Goal: Task Accomplishment & Management: Use online tool/utility

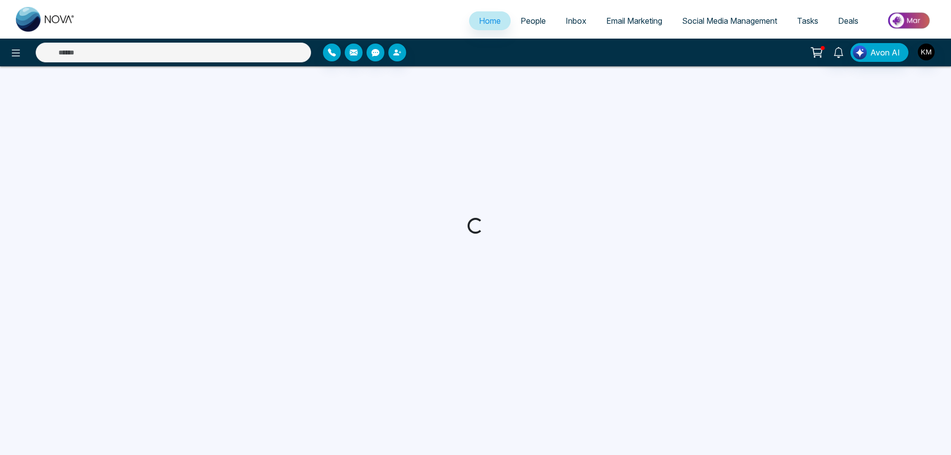
select select "*"
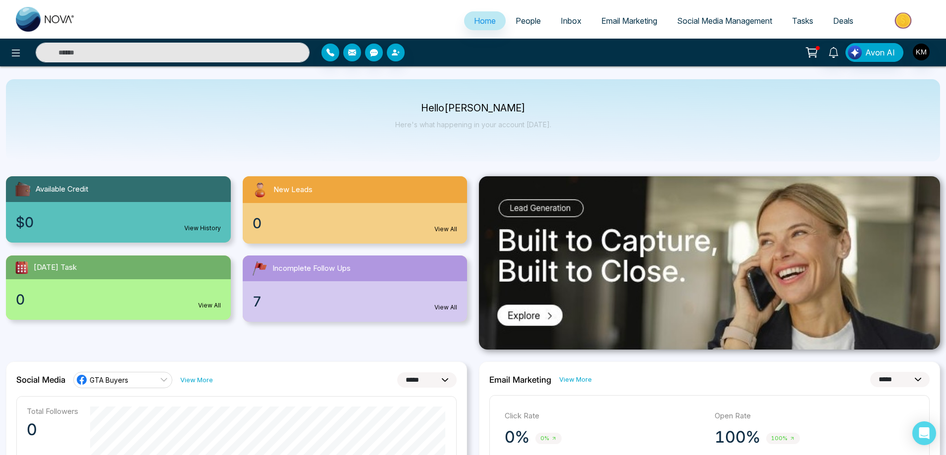
click at [526, 24] on span "People" at bounding box center [528, 21] width 25 height 10
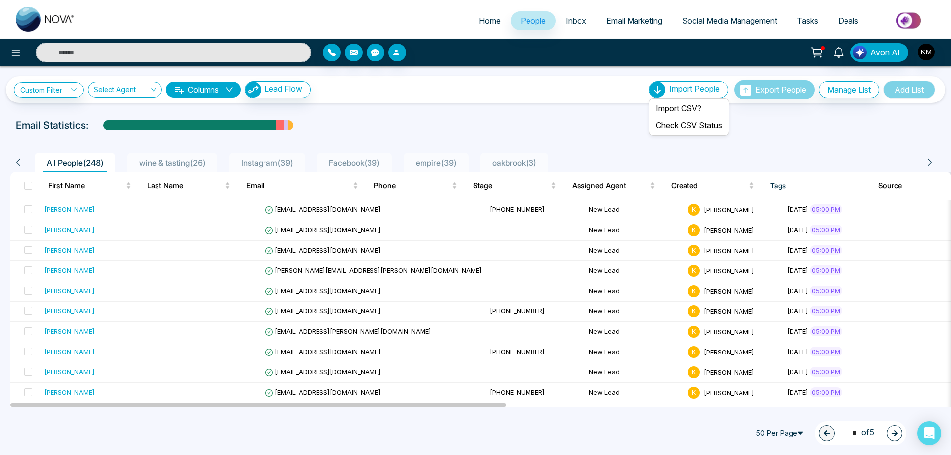
click at [707, 91] on span "Import People" at bounding box center [694, 89] width 51 height 10
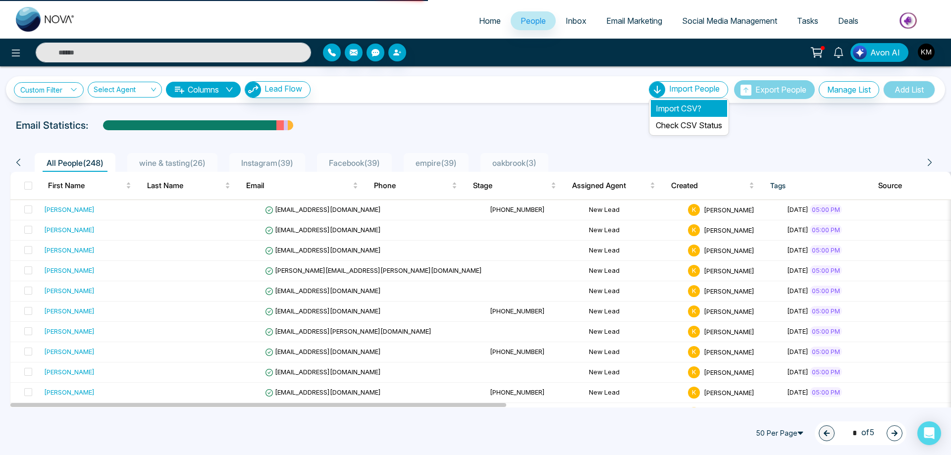
click at [690, 111] on li "Import CSV?" at bounding box center [689, 108] width 76 height 17
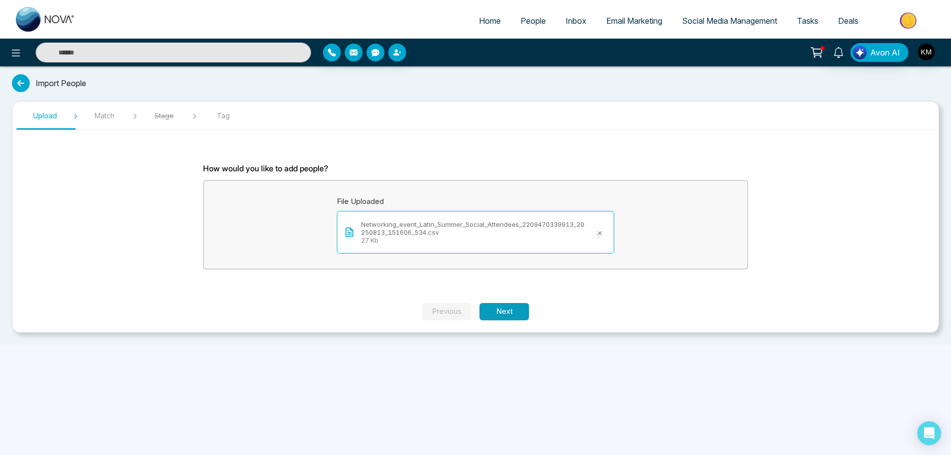
click at [506, 316] on button "Next" at bounding box center [505, 311] width 50 height 17
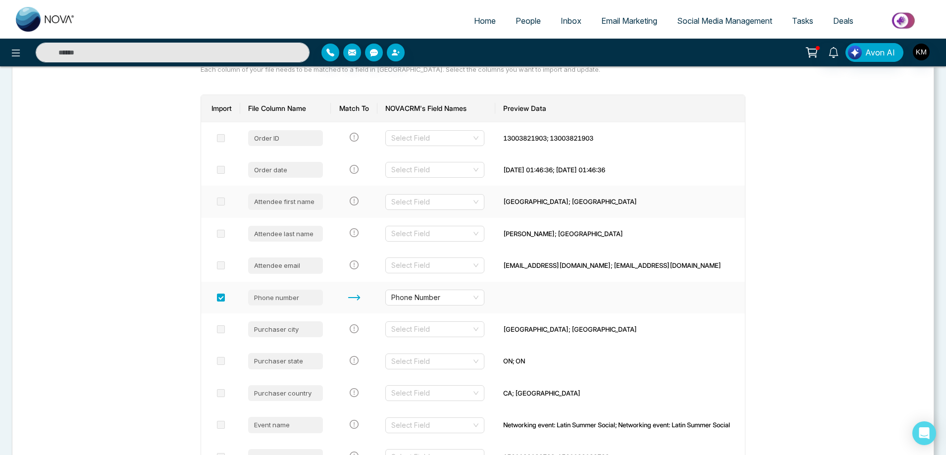
scroll to position [50, 0]
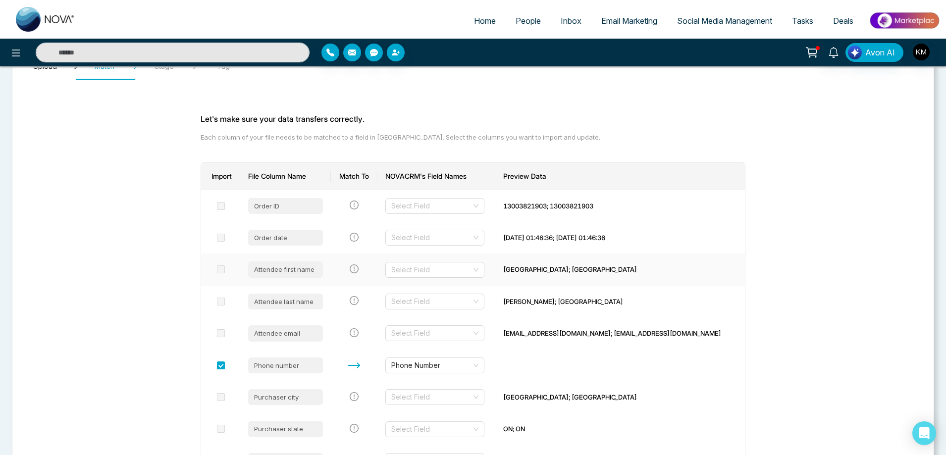
click at [222, 269] on span at bounding box center [221, 270] width 8 height 8
click at [408, 273] on input "search" at bounding box center [431, 270] width 80 height 15
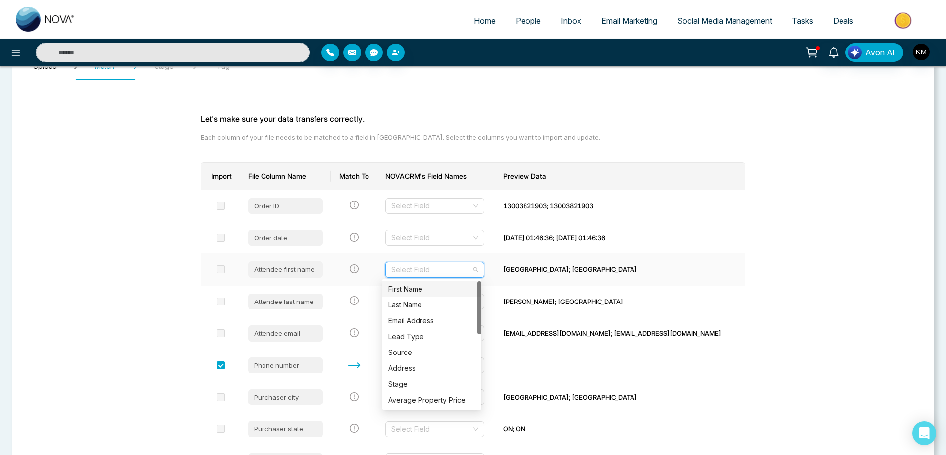
click at [416, 287] on div "First Name" at bounding box center [431, 289] width 87 height 11
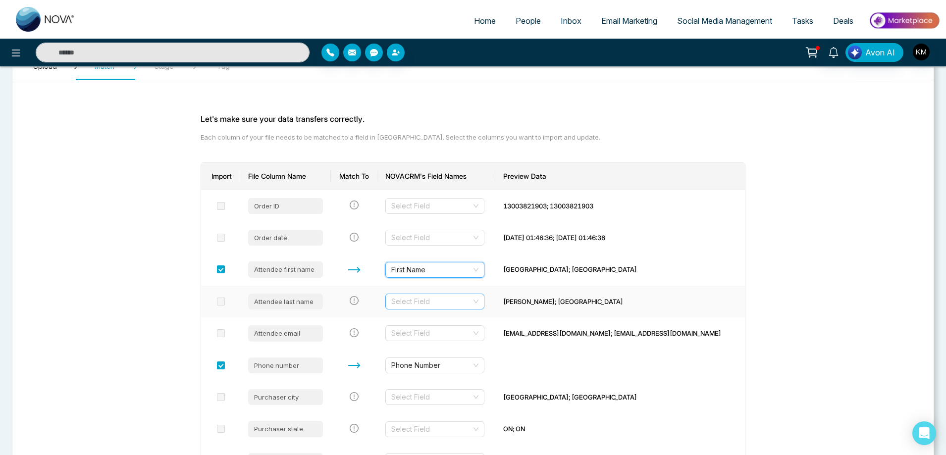
click at [409, 299] on input "search" at bounding box center [431, 301] width 80 height 15
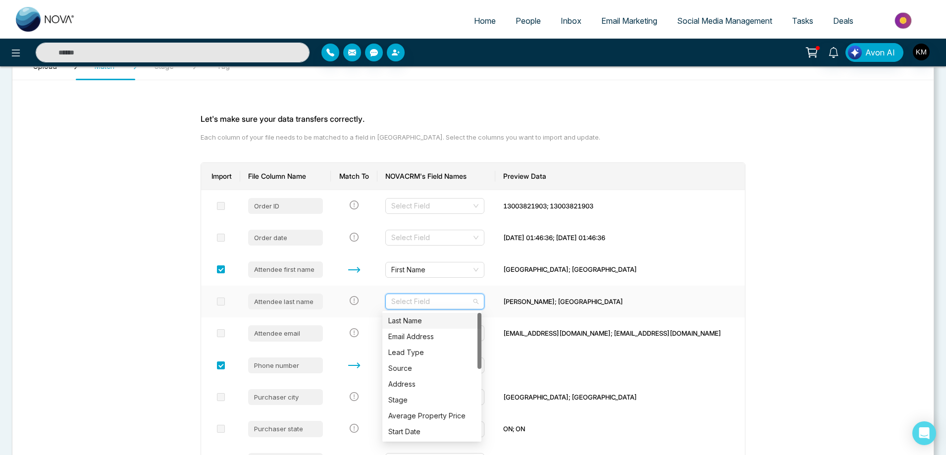
click at [426, 318] on div "Last Name" at bounding box center [431, 321] width 87 height 11
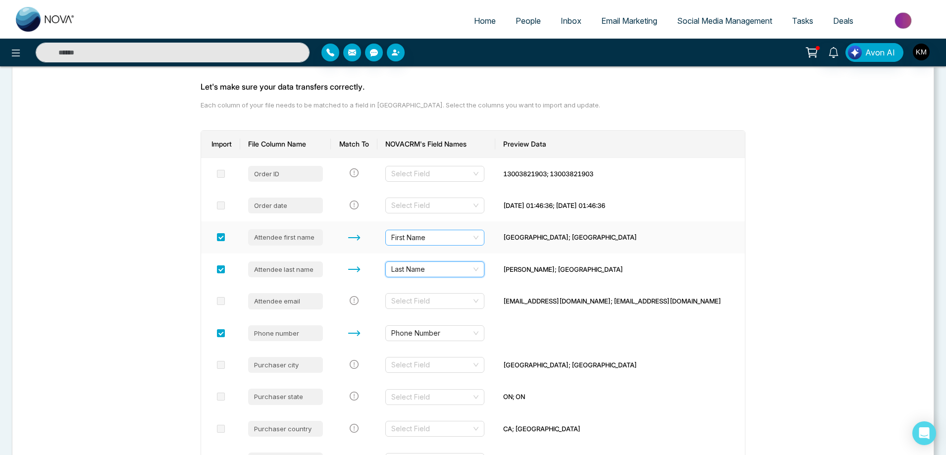
scroll to position [99, 0]
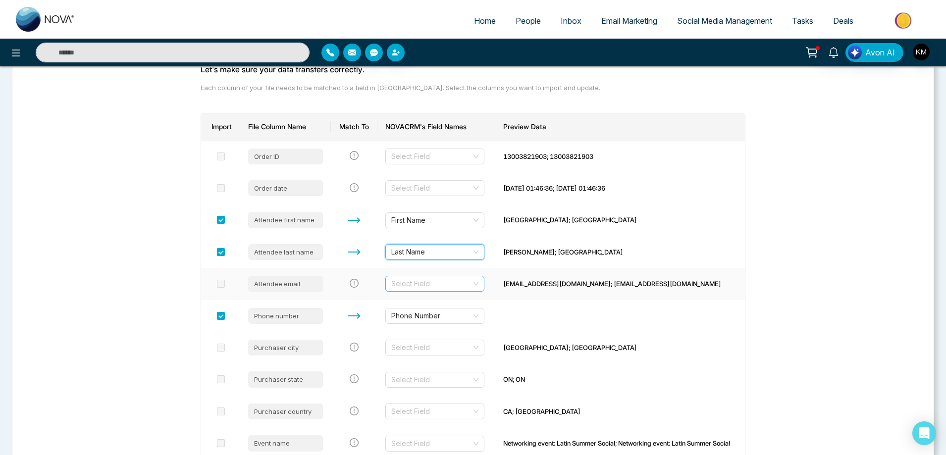
click at [417, 278] on input "search" at bounding box center [431, 284] width 80 height 15
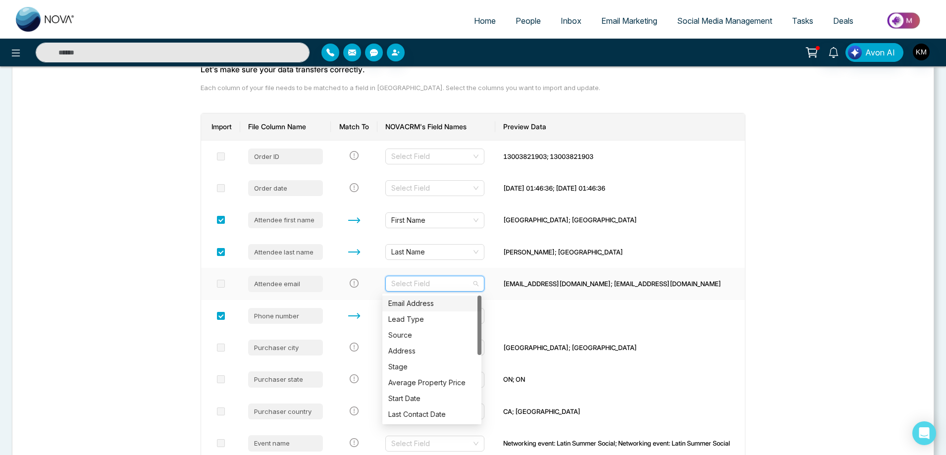
click at [422, 302] on div "Email Address" at bounding box center [431, 303] width 87 height 11
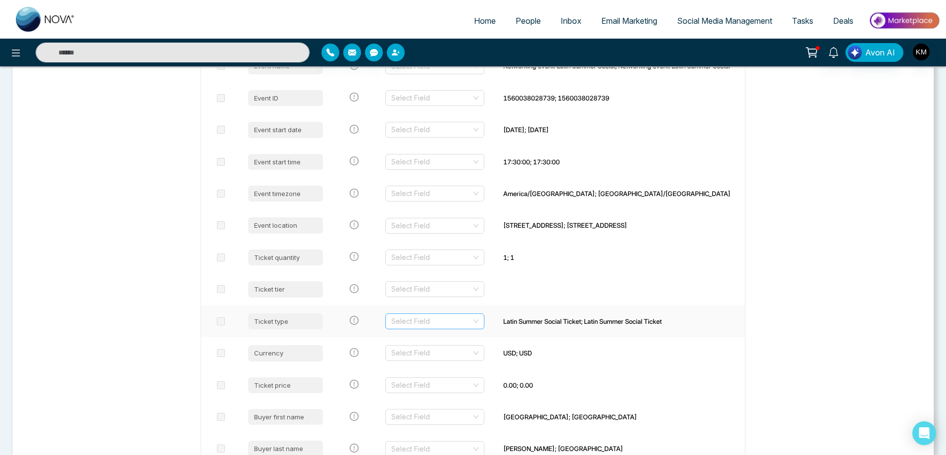
scroll to position [328, 0]
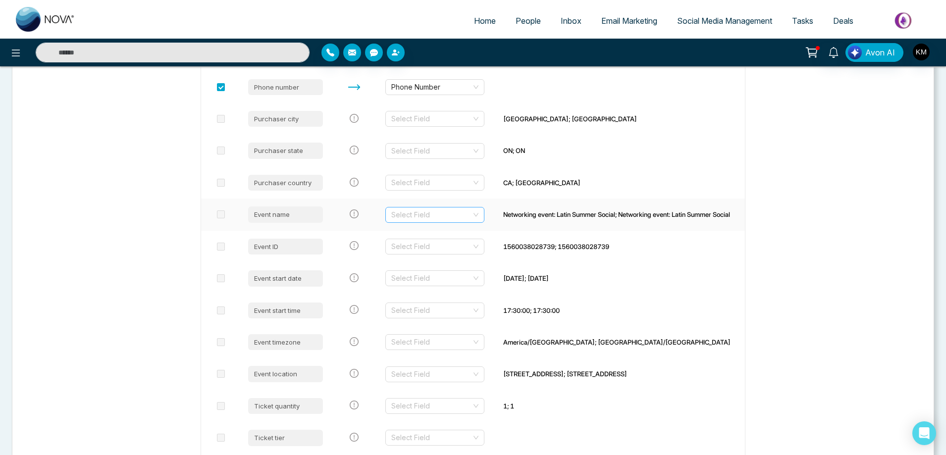
click at [459, 216] on input "search" at bounding box center [431, 215] width 80 height 15
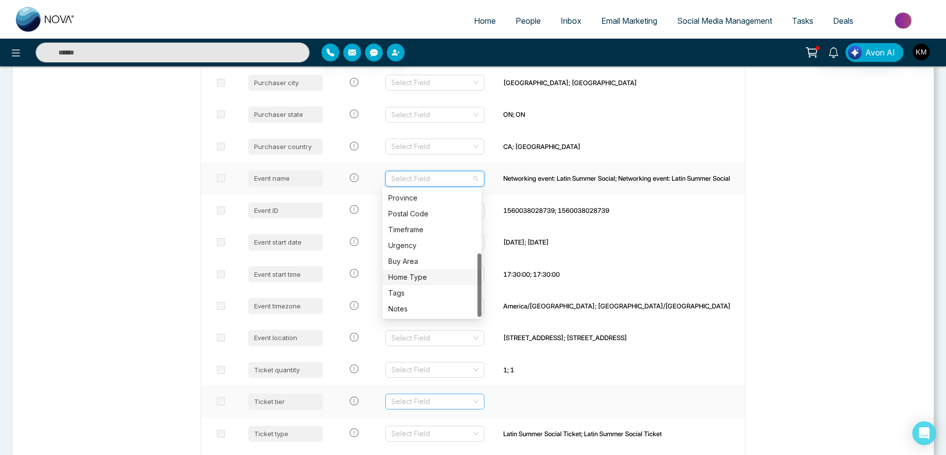
scroll to position [427, 0]
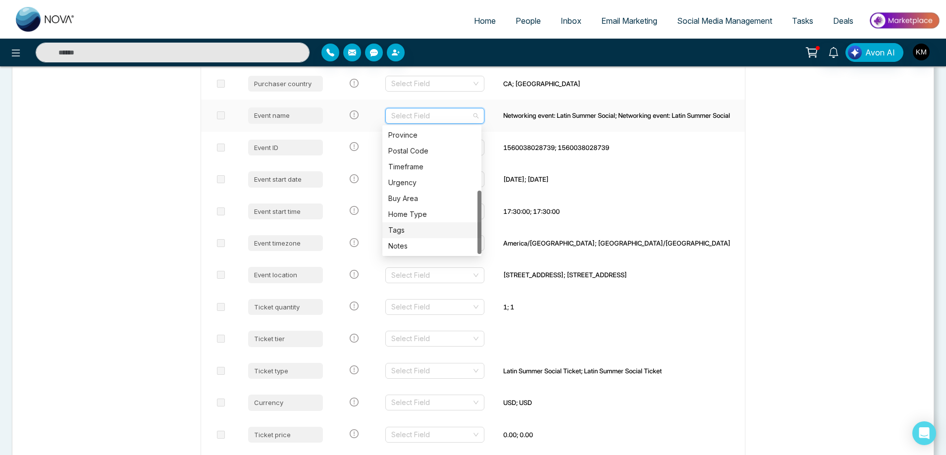
click at [424, 234] on div "Tags" at bounding box center [431, 230] width 87 height 11
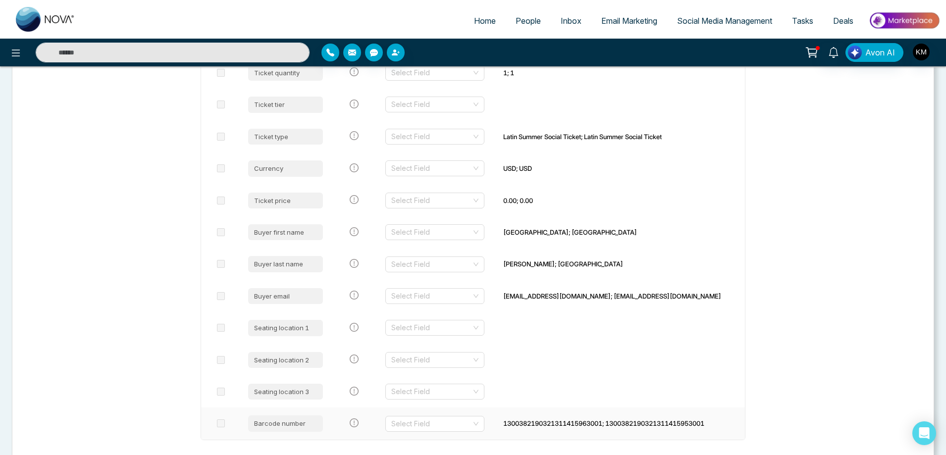
scroll to position [724, 0]
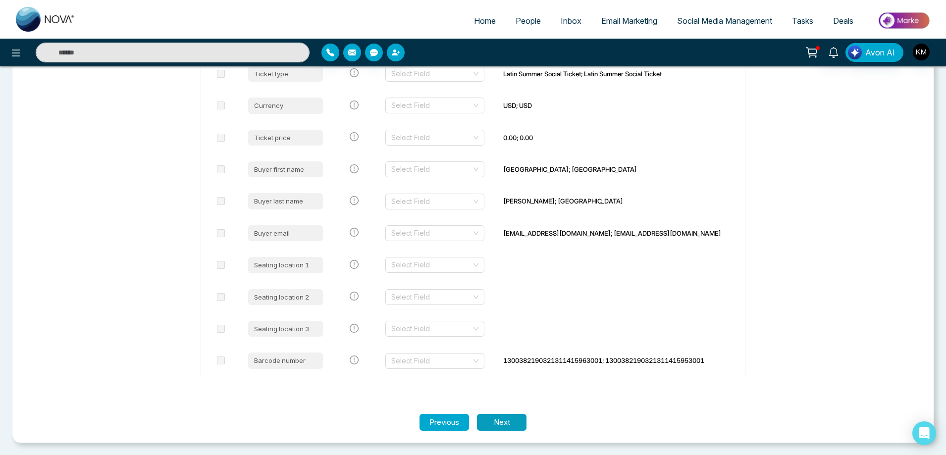
click at [502, 419] on button "Next" at bounding box center [502, 422] width 50 height 17
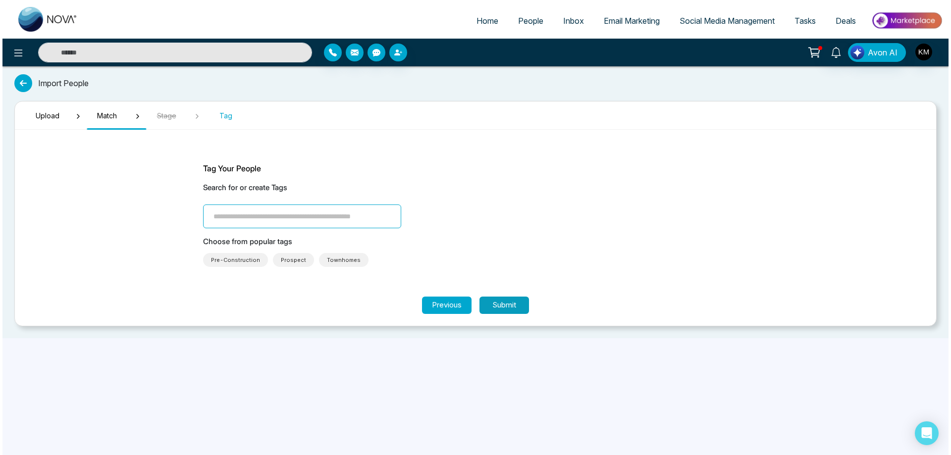
scroll to position [0, 0]
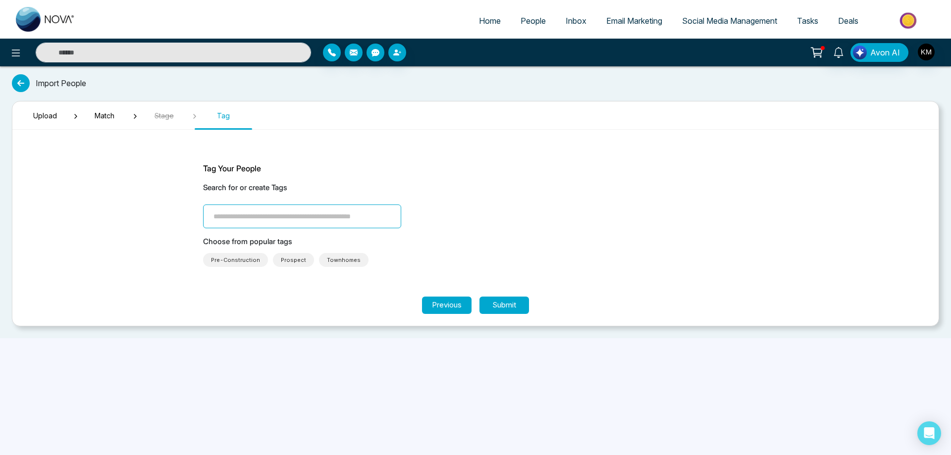
click at [333, 218] on input "search" at bounding box center [302, 217] width 198 height 24
click at [299, 214] on input "search" at bounding box center [302, 217] width 198 height 24
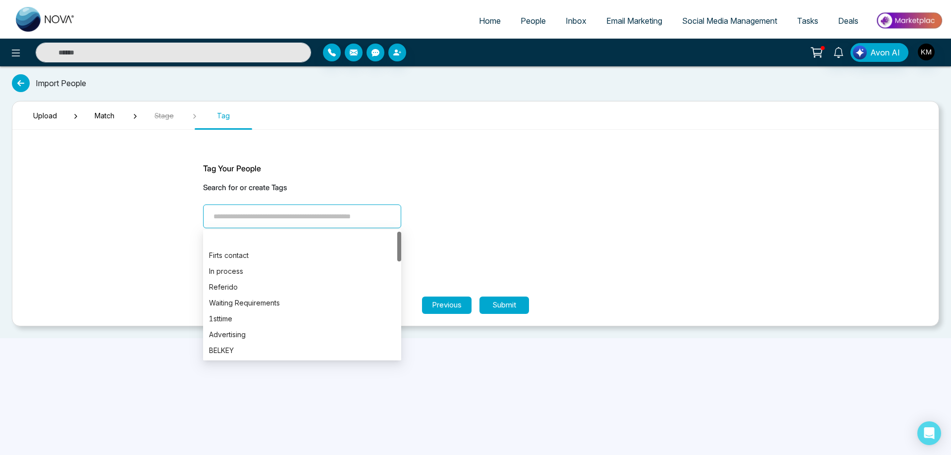
paste input "**********"
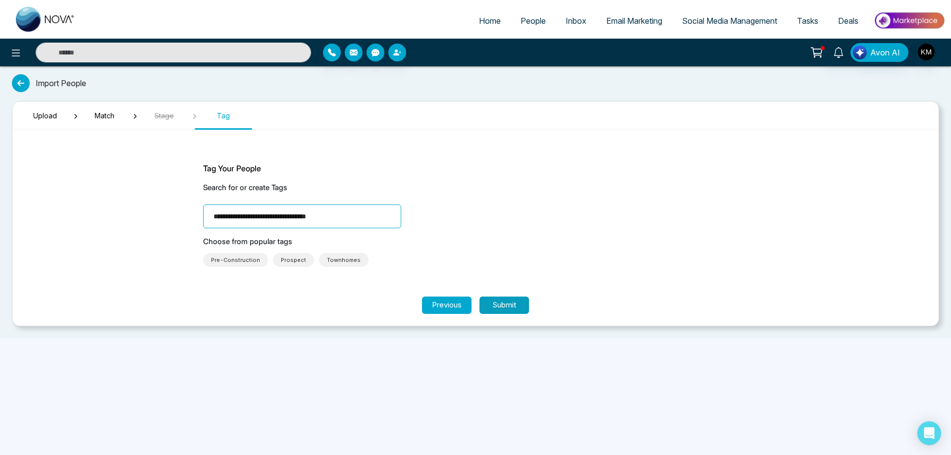
type input "**********"
click at [511, 307] on button "Submit" at bounding box center [505, 305] width 50 height 17
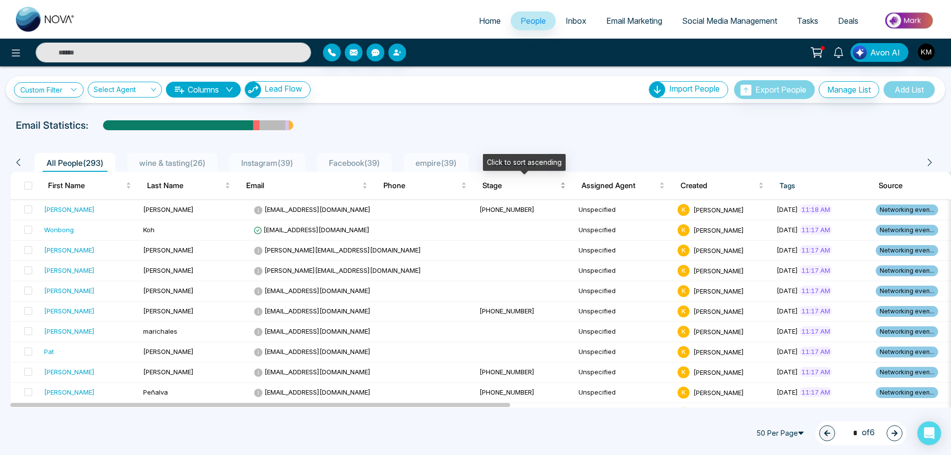
click at [566, 188] on div "Stage" at bounding box center [524, 186] width 83 height 12
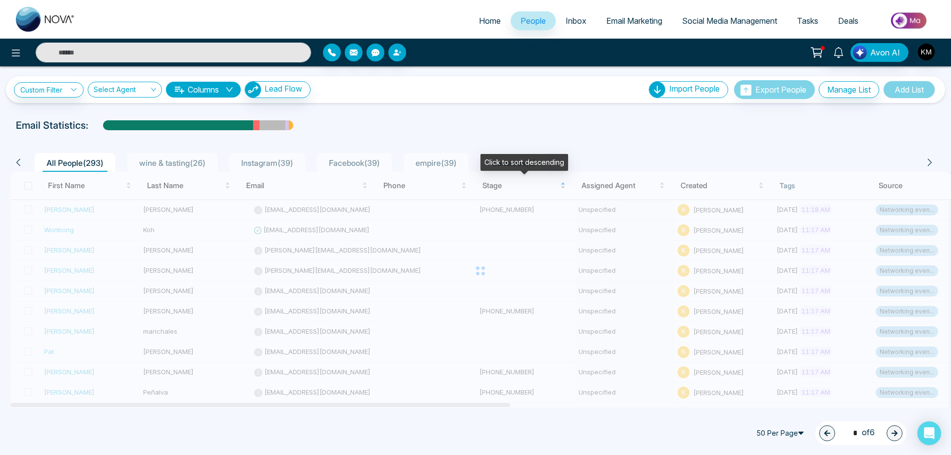
click at [564, 188] on div at bounding box center [480, 271] width 941 height 198
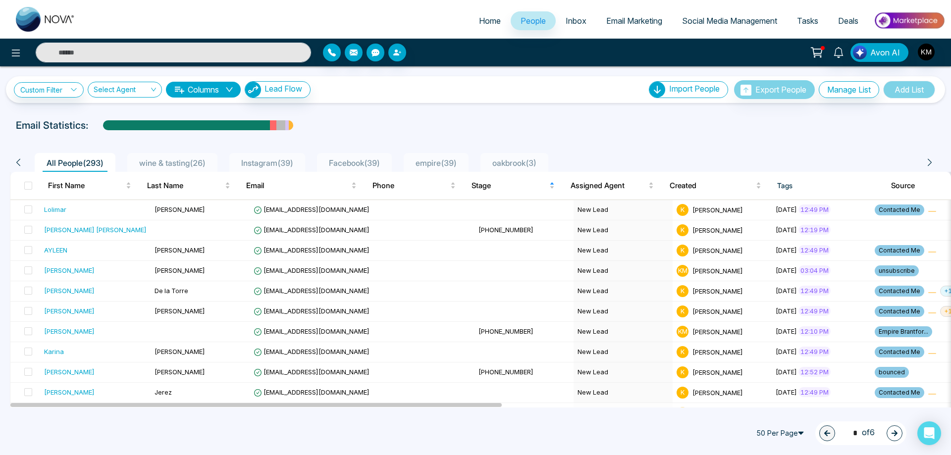
drag, startPoint x: 322, startPoint y: 403, endPoint x: 514, endPoint y: 413, distance: 193.0
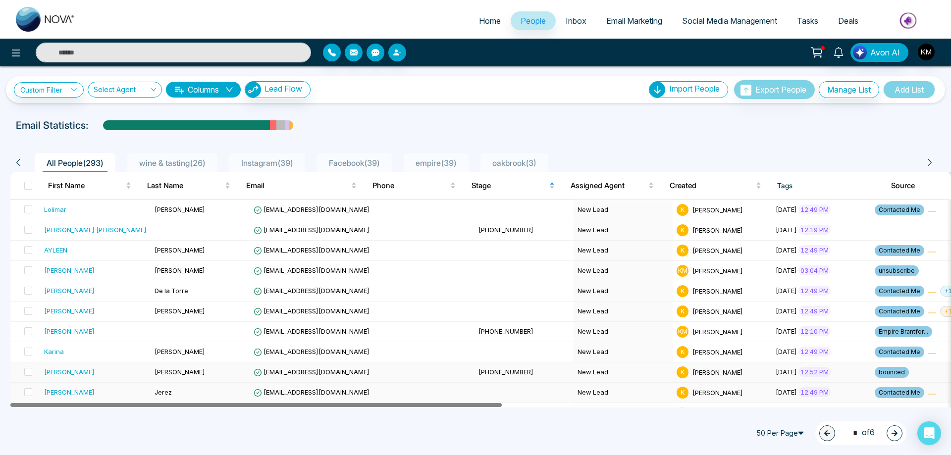
drag, startPoint x: 457, startPoint y: 406, endPoint x: 121, endPoint y: 370, distance: 337.9
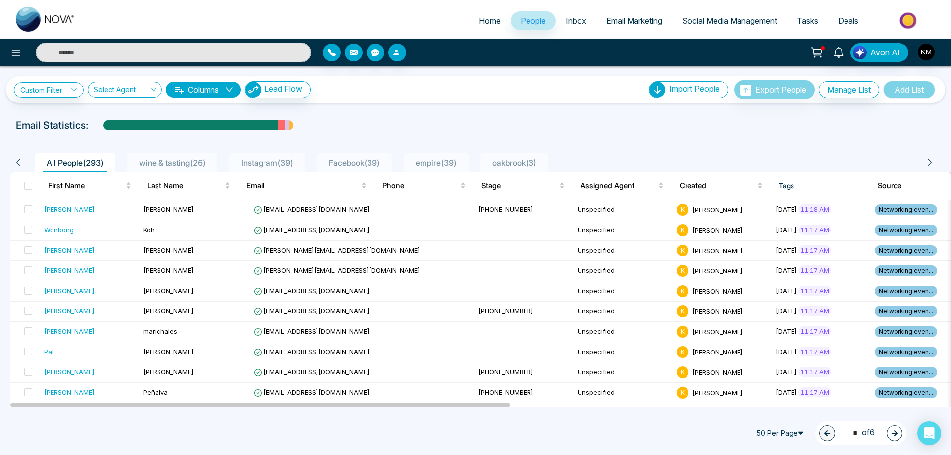
drag, startPoint x: 238, startPoint y: 408, endPoint x: 623, endPoint y: 419, distance: 384.7
click at [623, 419] on div "**********" at bounding box center [475, 227] width 951 height 455
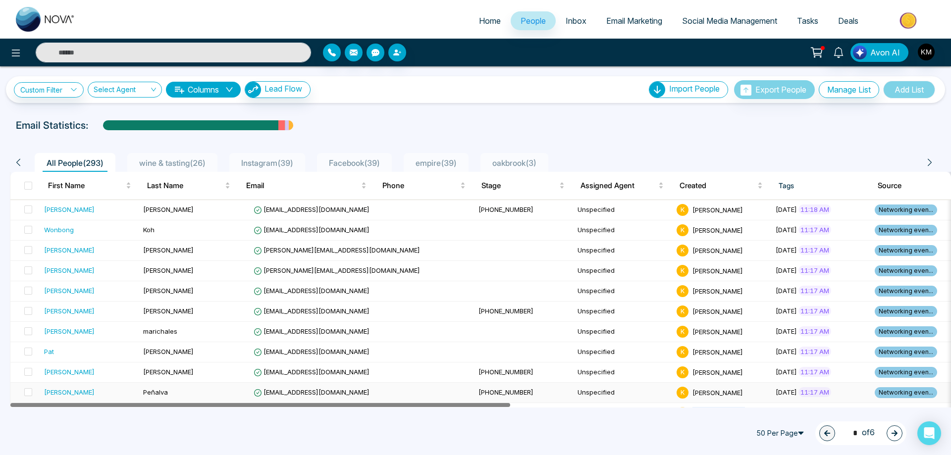
drag, startPoint x: 383, startPoint y: 407, endPoint x: 324, endPoint y: 383, distance: 64.0
